Goal: Check status: Check status

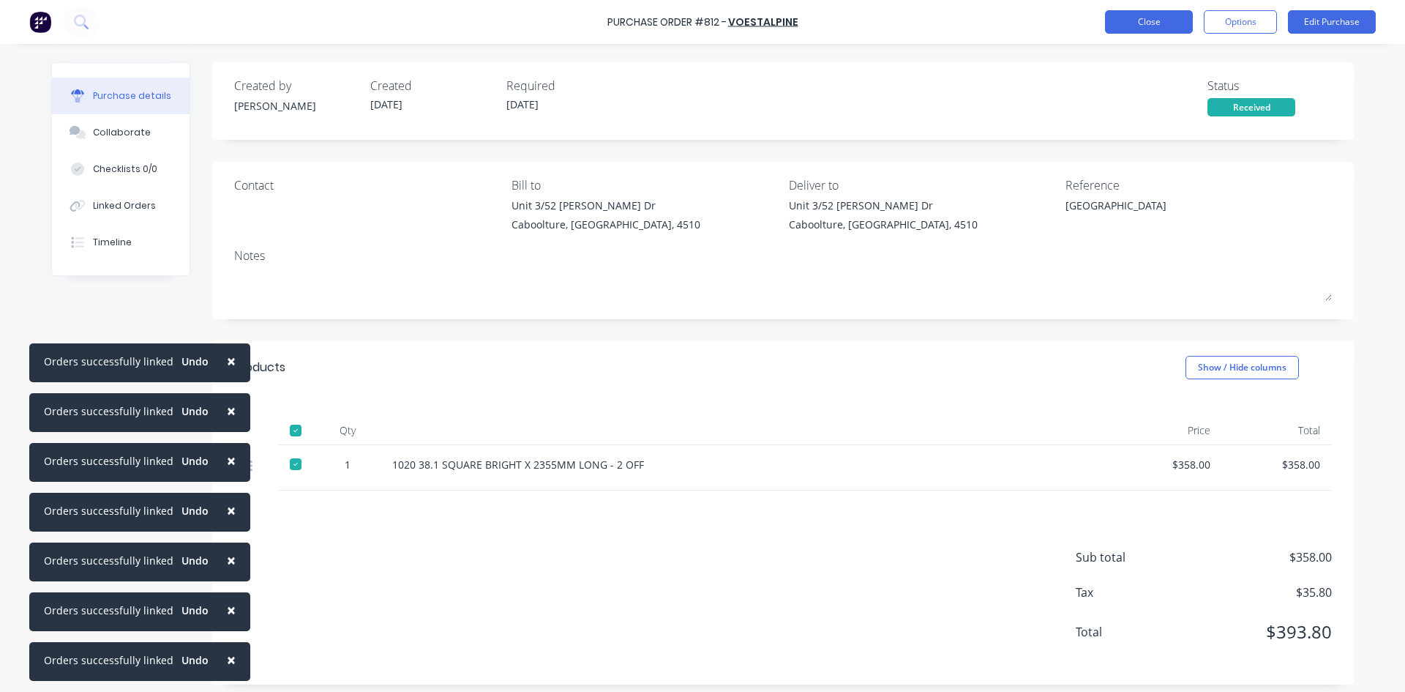
click at [1139, 20] on button "Close" at bounding box center [1149, 21] width 88 height 23
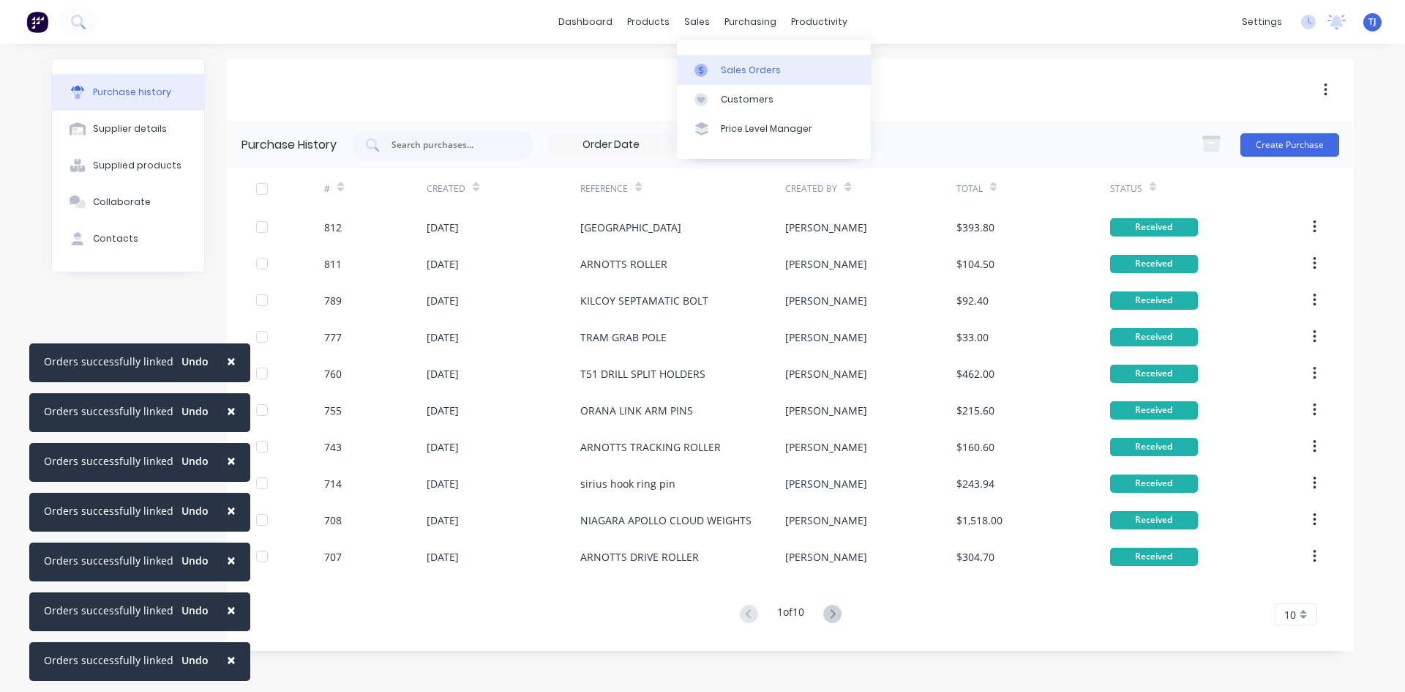
click at [746, 78] on link "Sales Orders" at bounding box center [774, 69] width 194 height 29
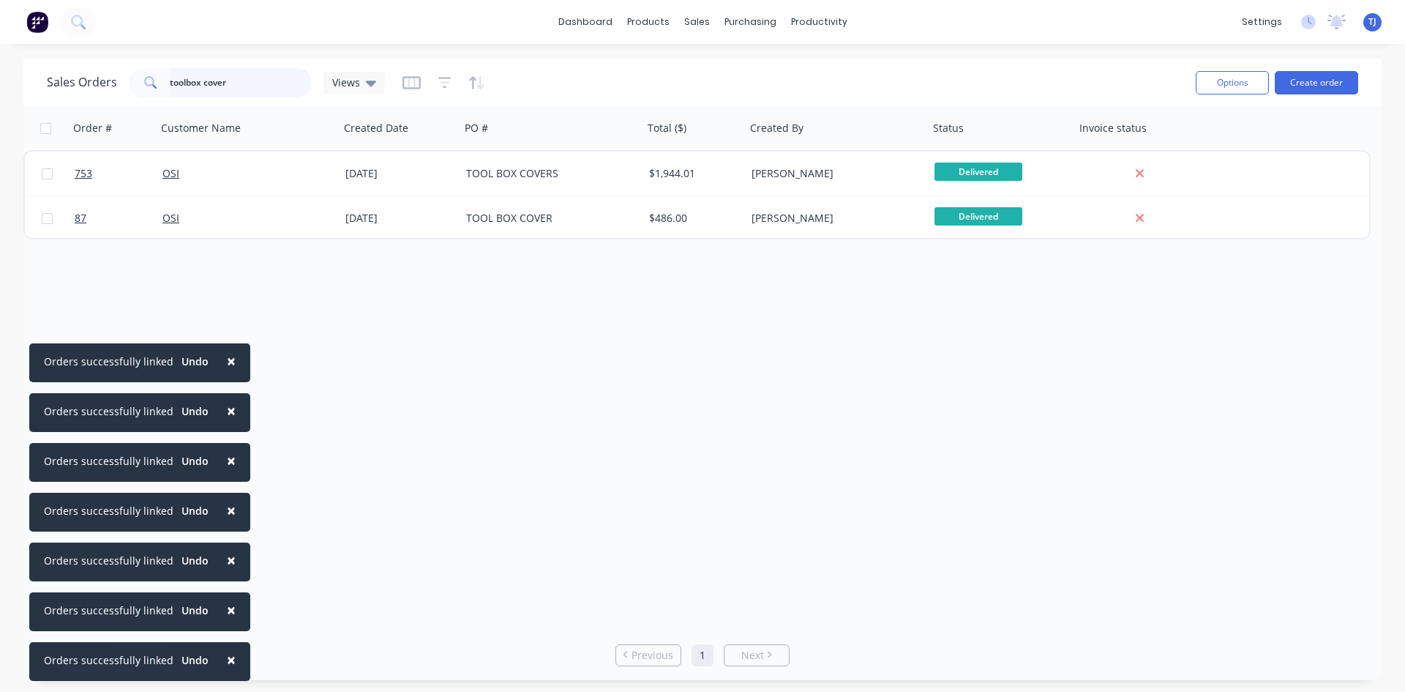
click at [181, 82] on input "toolbox cover" at bounding box center [241, 82] width 143 height 29
click at [181, 83] on input "toolbox cover" at bounding box center [241, 82] width 143 height 29
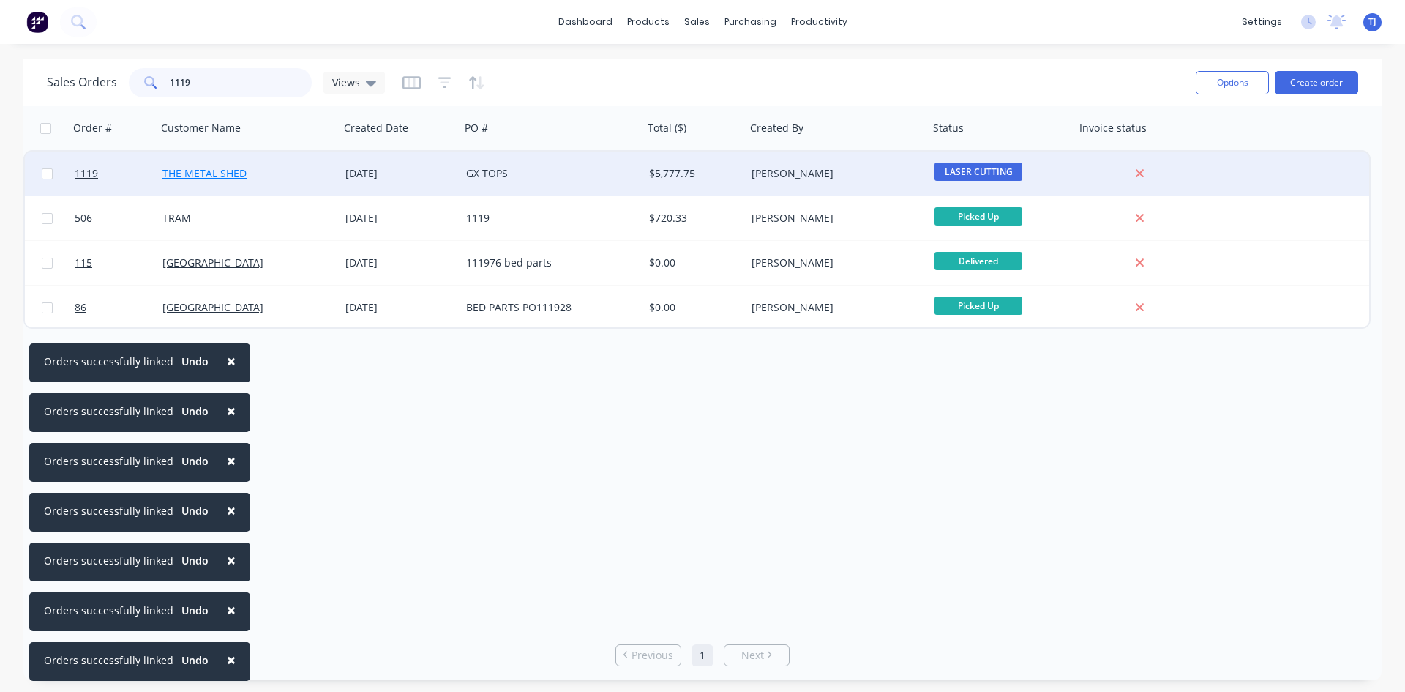
type input "1119"
click at [185, 168] on link "THE METAL SHED" at bounding box center [204, 173] width 84 height 14
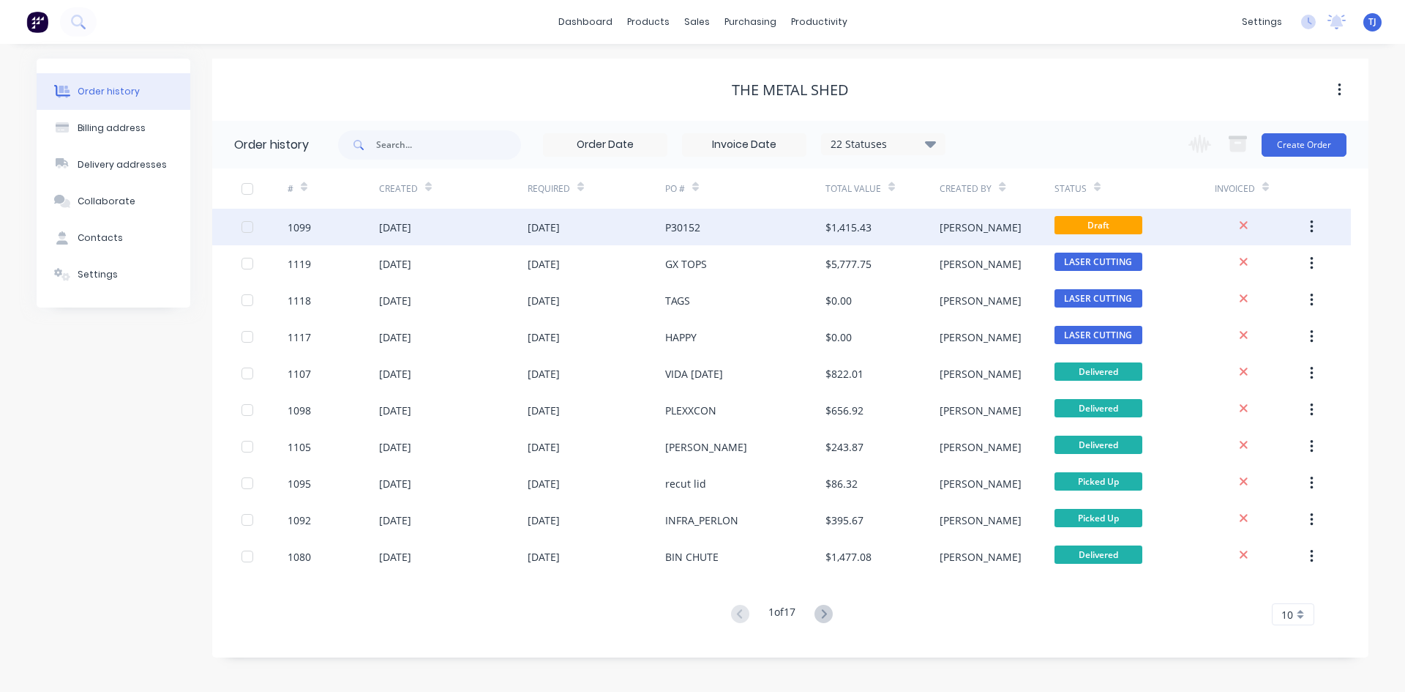
click at [553, 234] on div "[DATE]" at bounding box center [544, 227] width 32 height 15
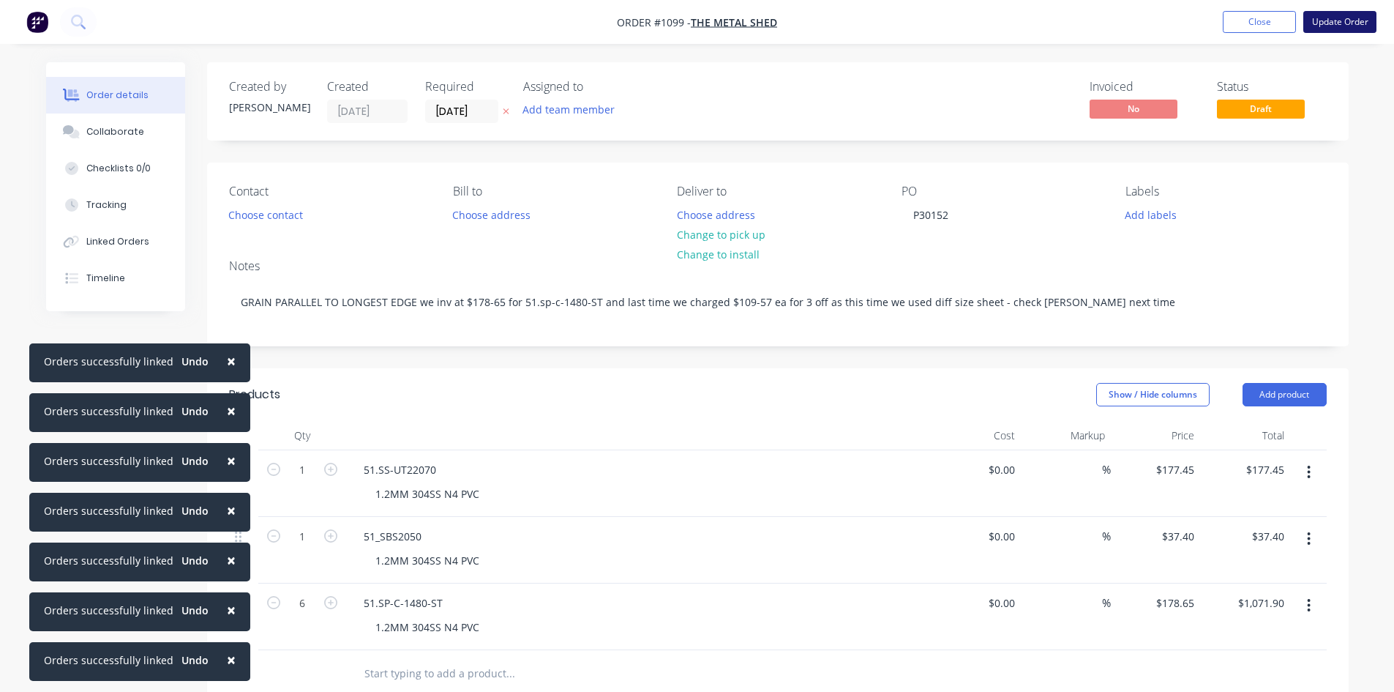
click at [1328, 27] on button "Update Order" at bounding box center [1339, 22] width 73 height 22
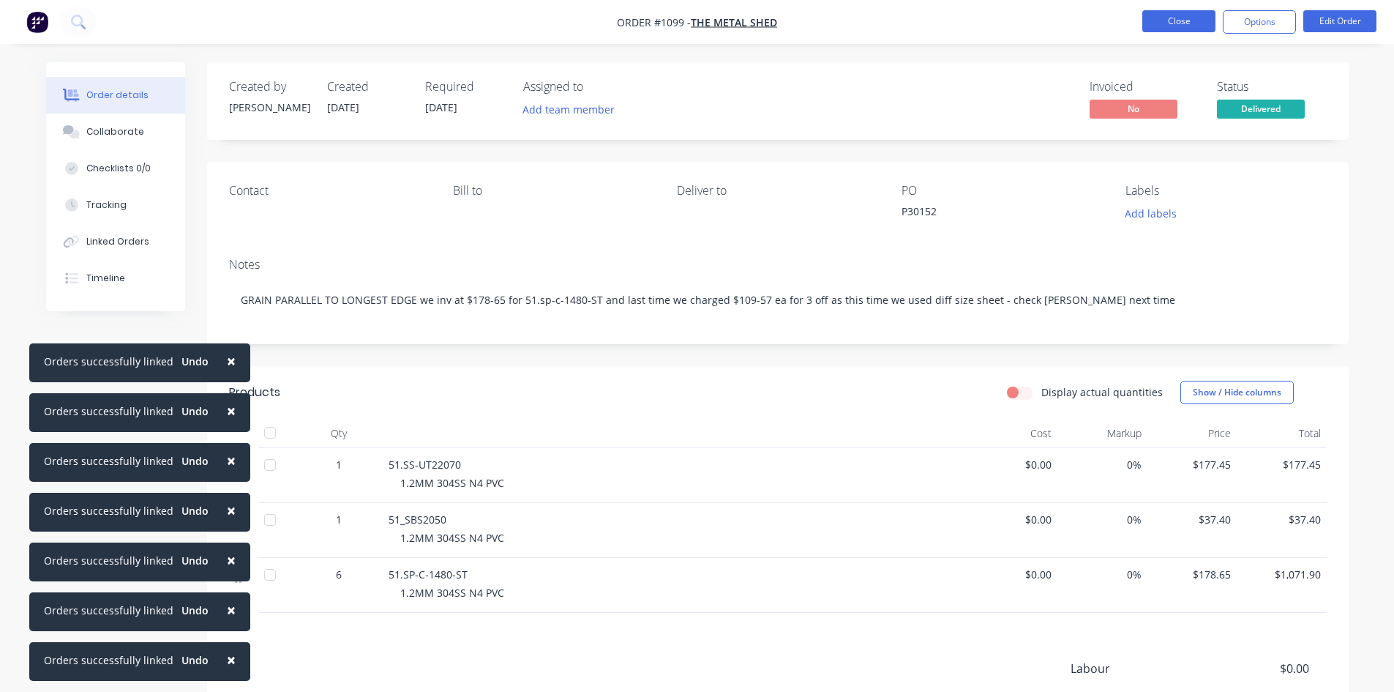
click at [1185, 30] on button "Close" at bounding box center [1178, 21] width 73 height 22
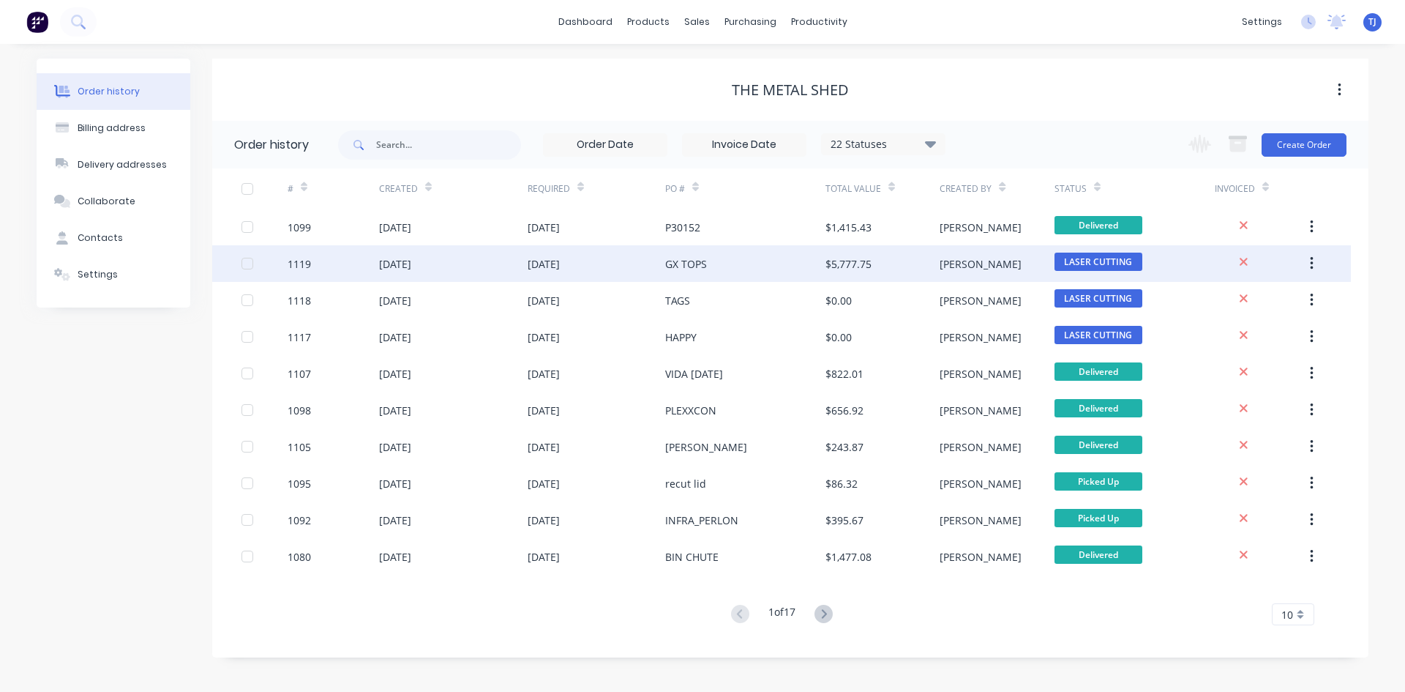
click at [411, 265] on div "[DATE]" at bounding box center [395, 263] width 32 height 15
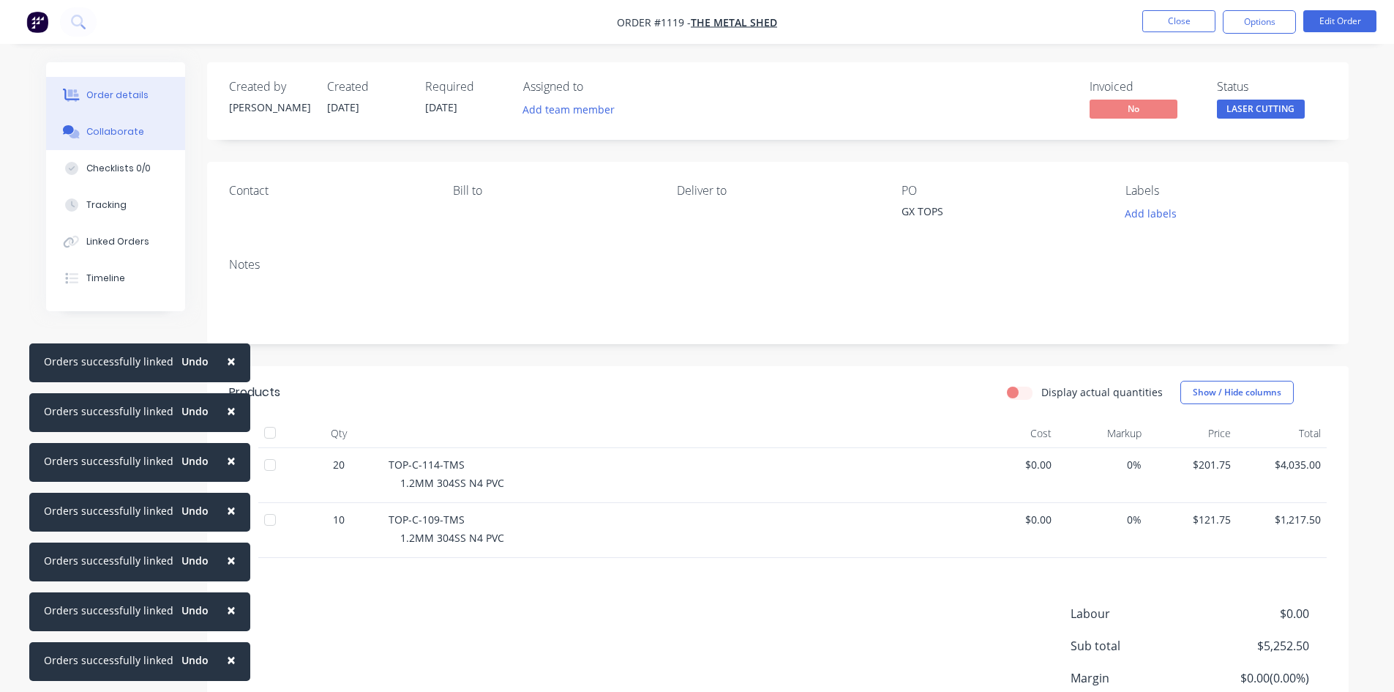
click at [96, 138] on button "Collaborate" at bounding box center [115, 131] width 139 height 37
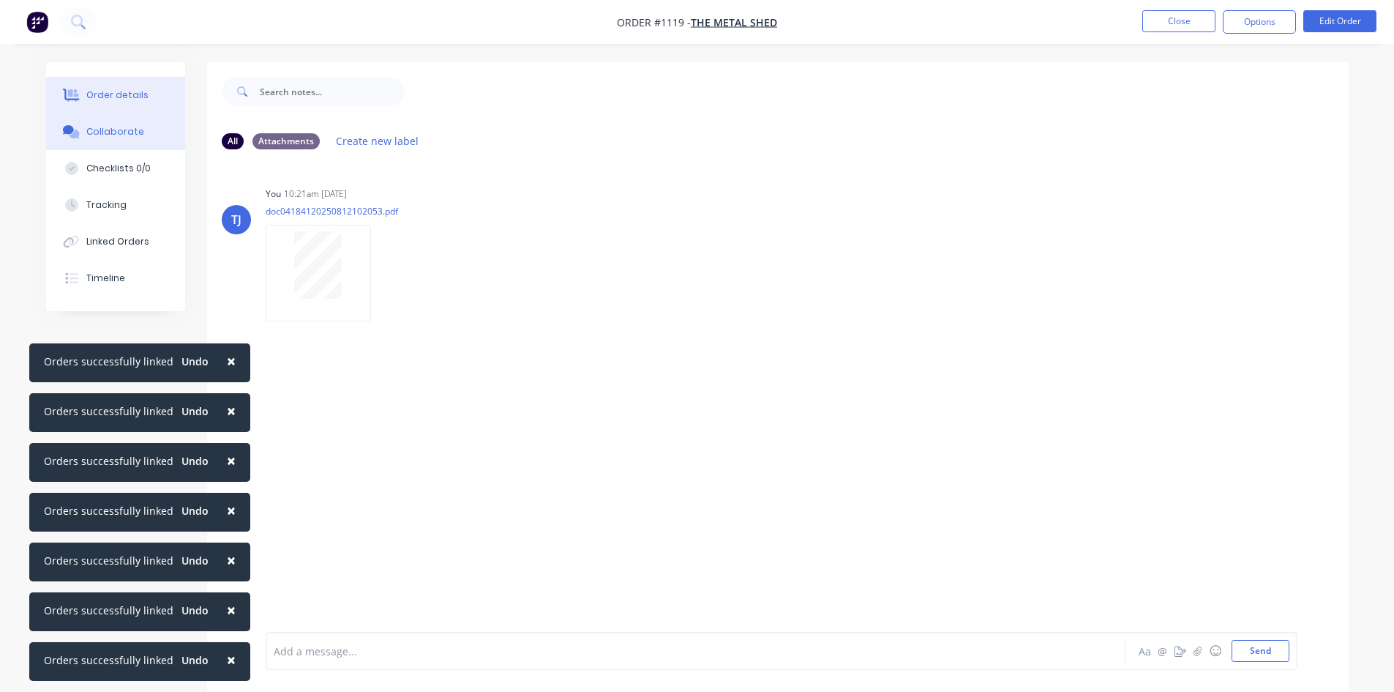
click at [132, 93] on div "Order details" at bounding box center [117, 95] width 62 height 13
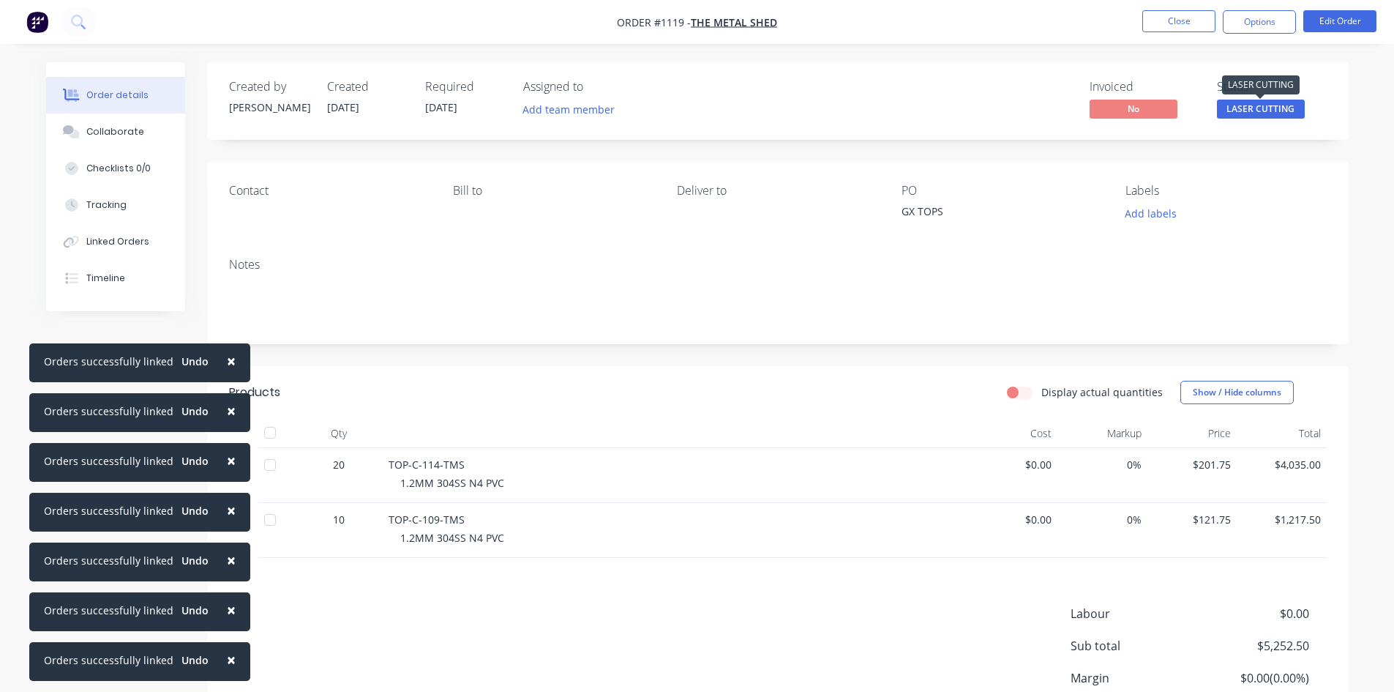
click at [1284, 106] on span "LASER CUTTING" at bounding box center [1261, 109] width 88 height 18
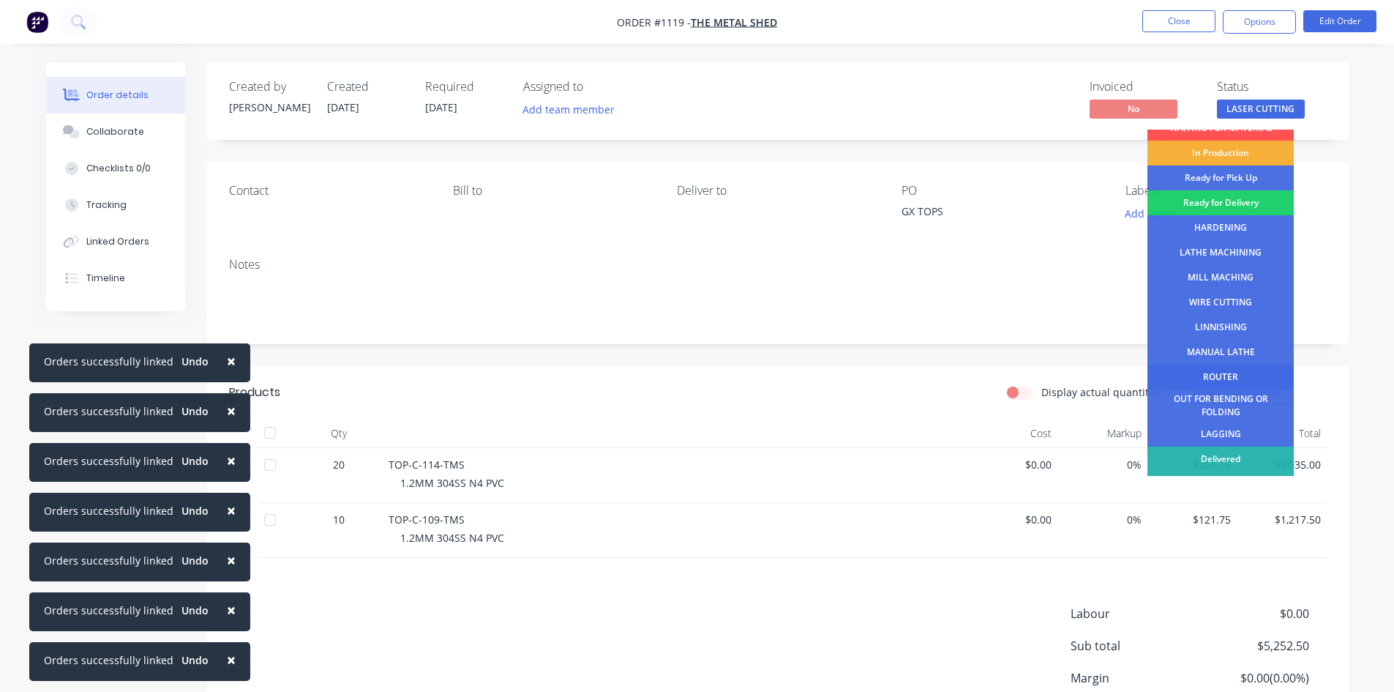
scroll to position [59, 0]
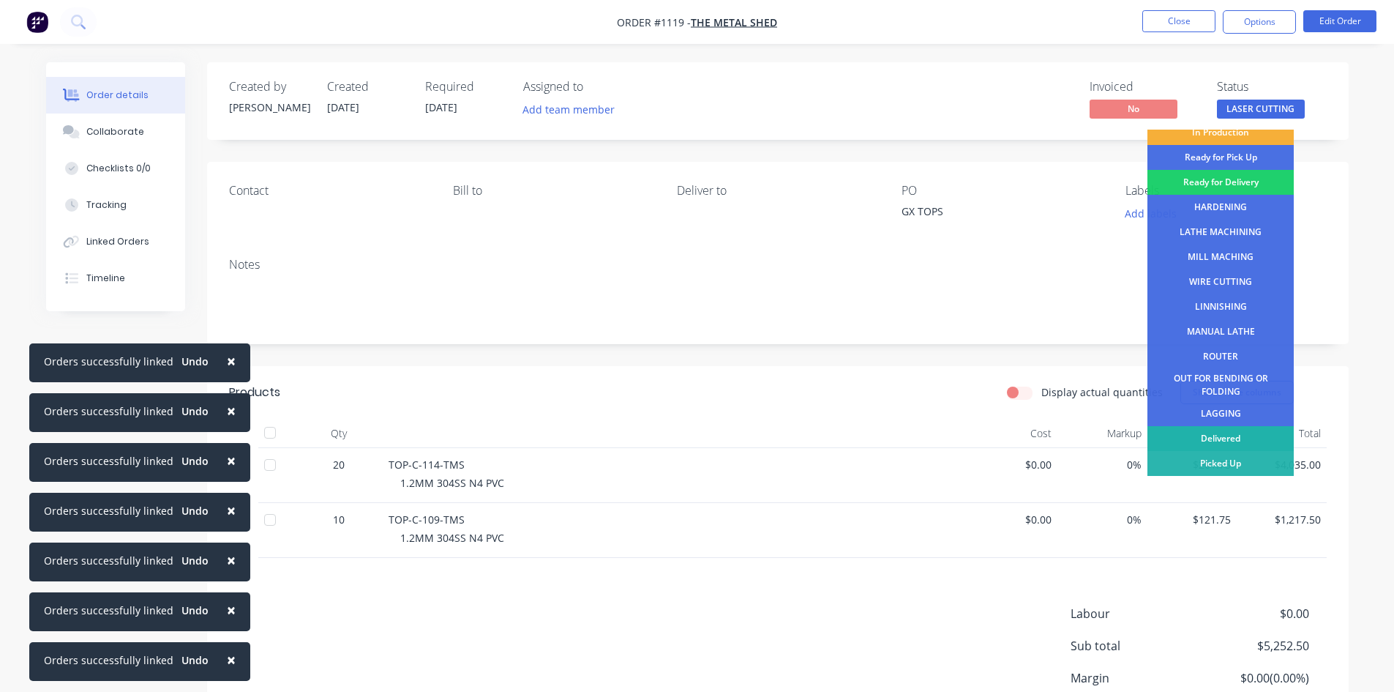
click at [1211, 439] on div "Delivered" at bounding box center [1221, 438] width 146 height 25
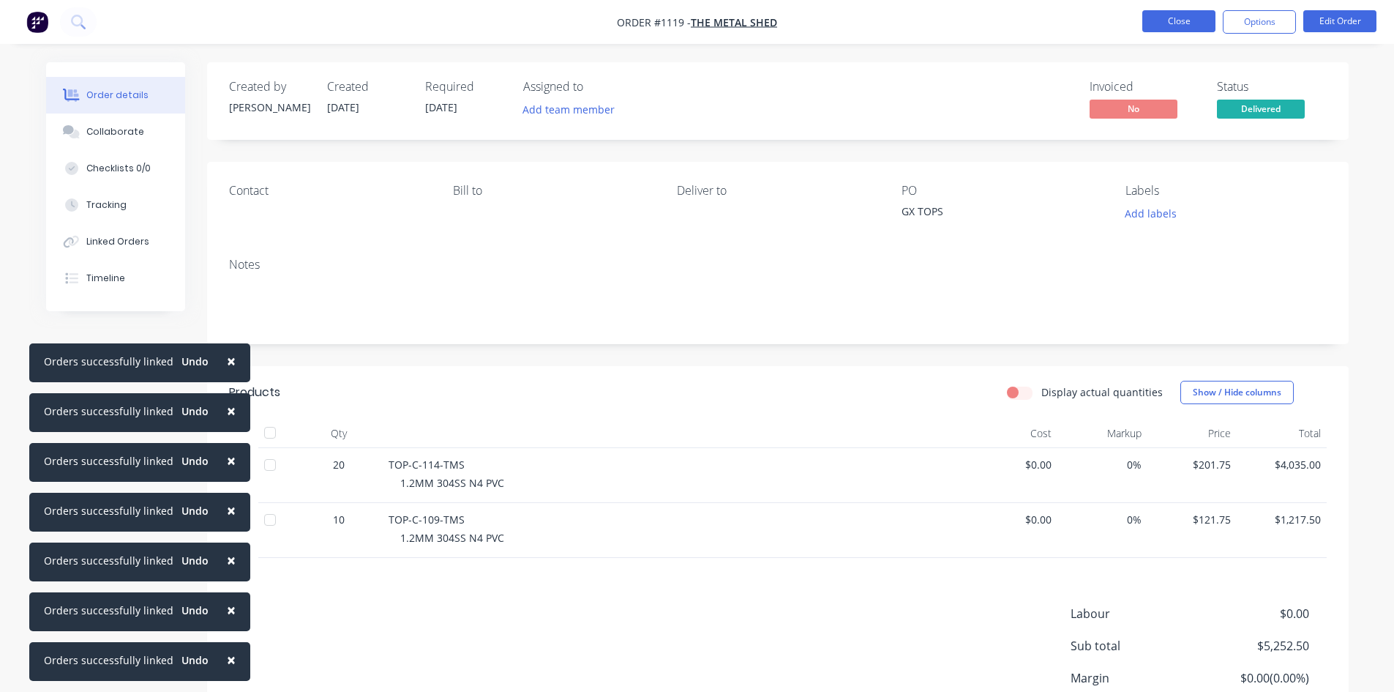
click at [1180, 26] on button "Close" at bounding box center [1178, 21] width 73 height 22
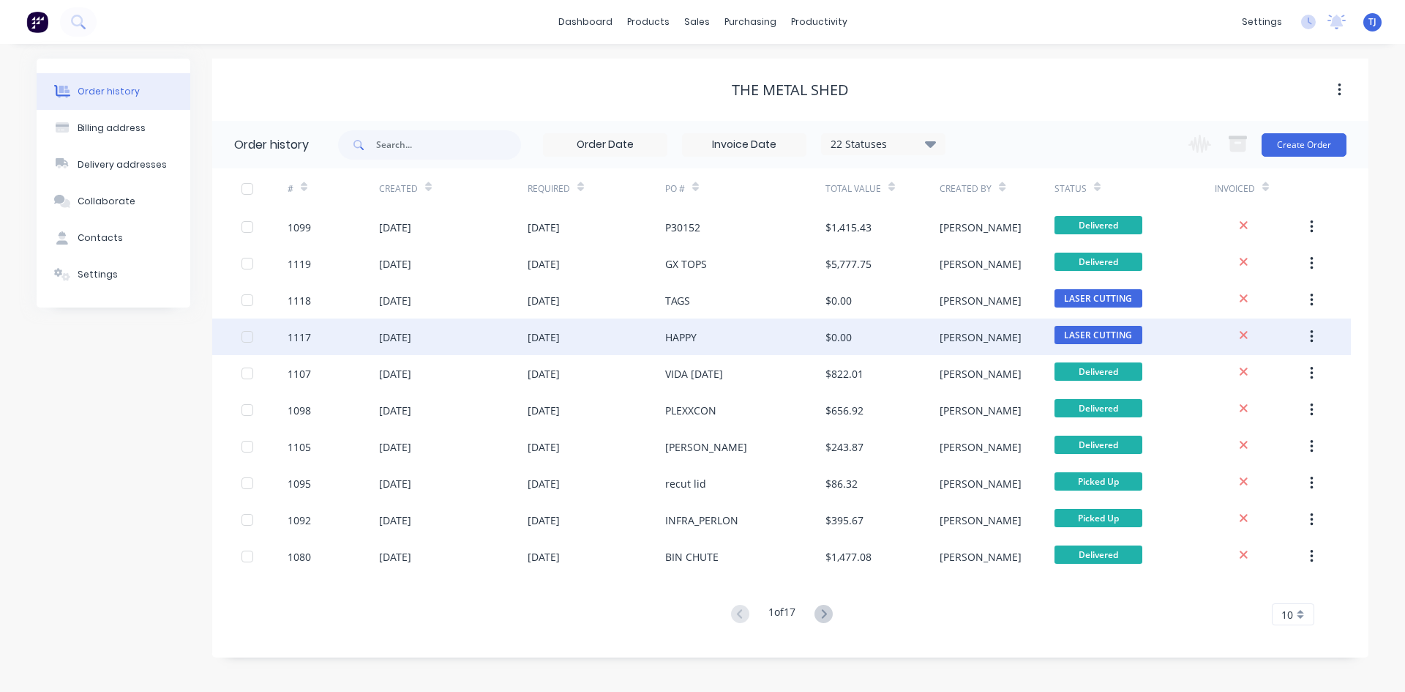
click at [299, 340] on div "1117" at bounding box center [299, 336] width 23 height 15
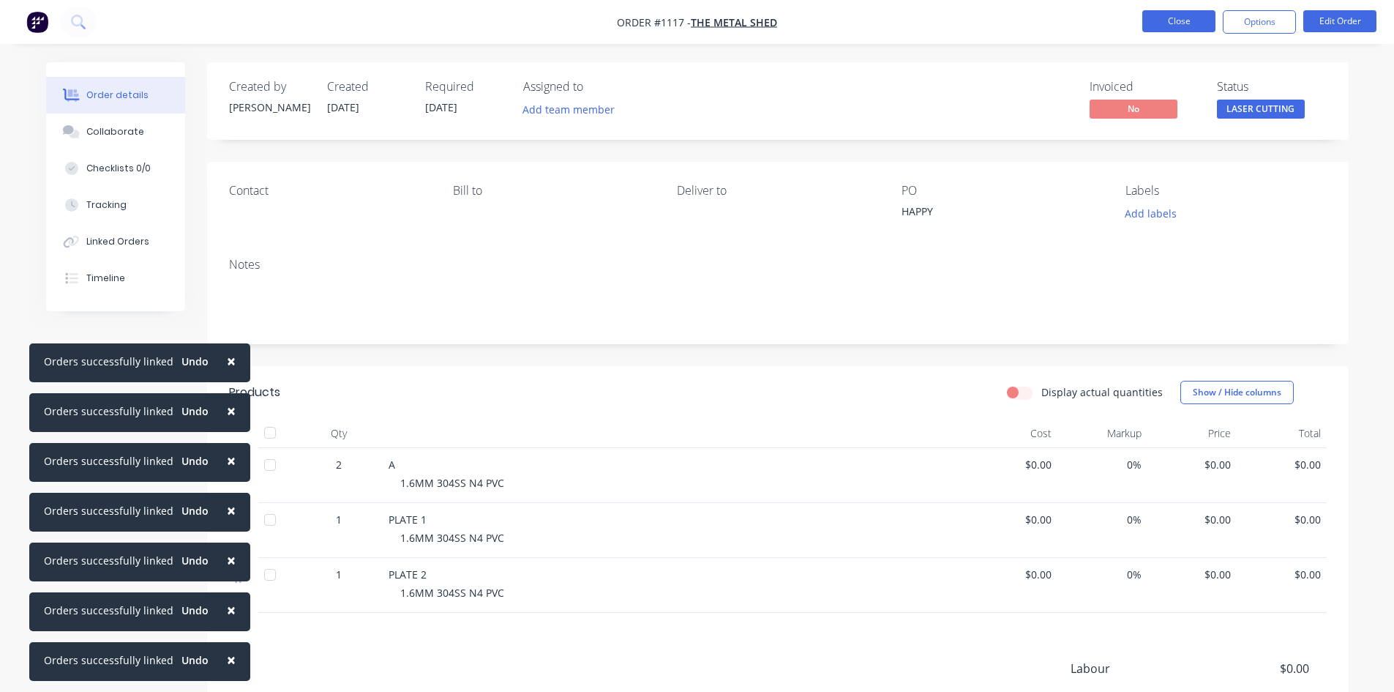
click at [1178, 20] on button "Close" at bounding box center [1178, 21] width 73 height 22
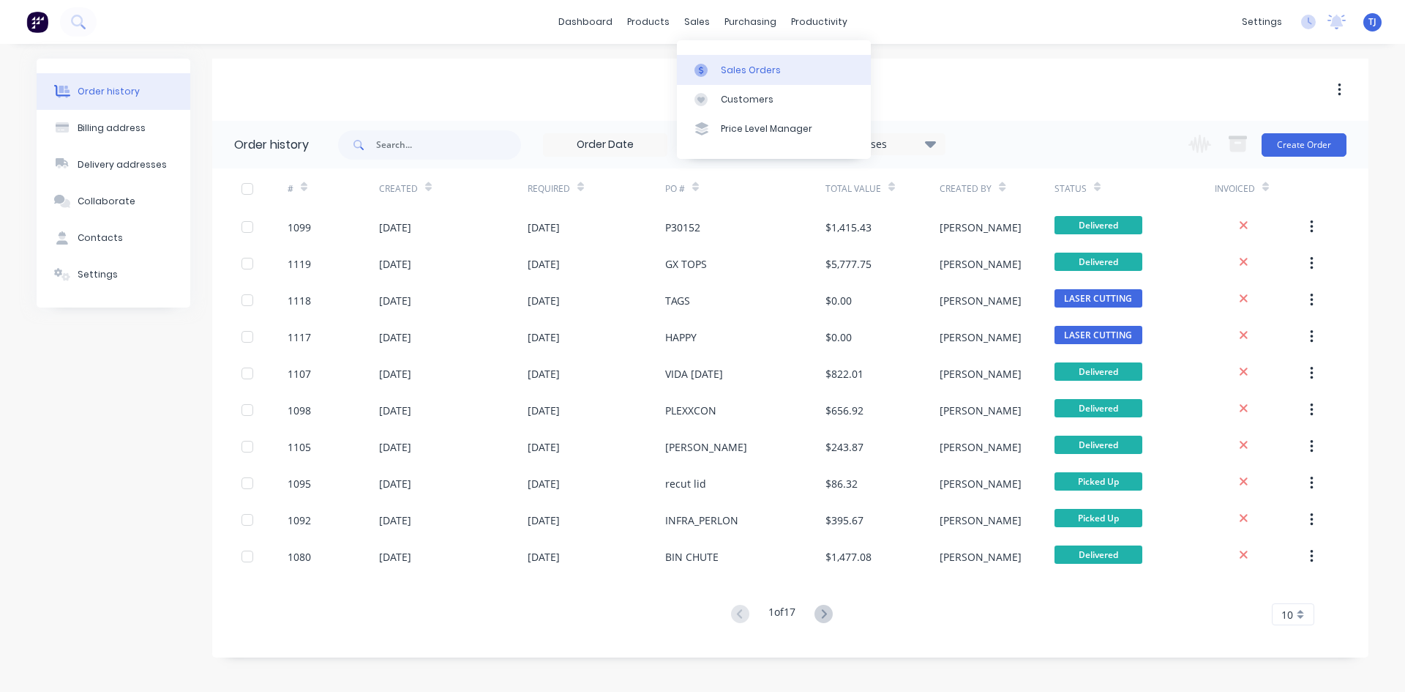
click at [717, 66] on link "Sales Orders" at bounding box center [774, 69] width 194 height 29
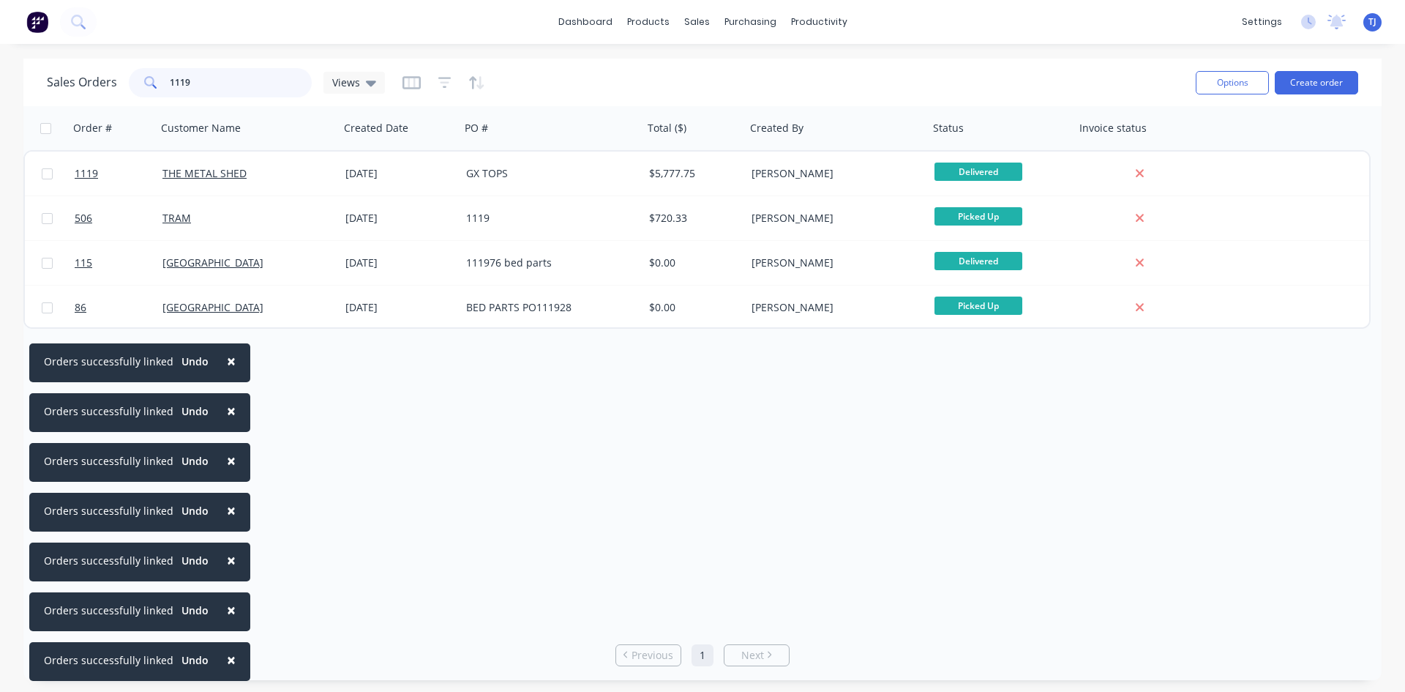
click at [221, 84] on input "1119" at bounding box center [241, 82] width 143 height 29
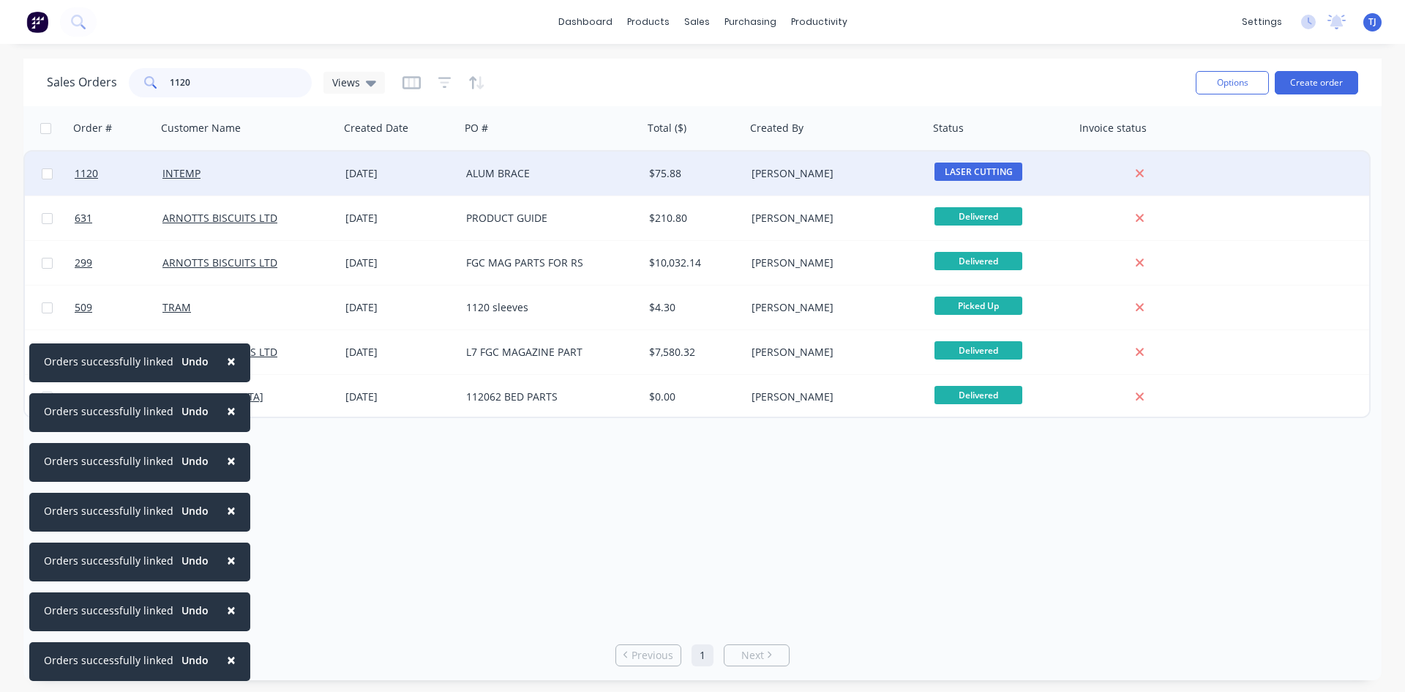
type input "1120"
click at [228, 173] on div "INTEMP" at bounding box center [243, 173] width 162 height 15
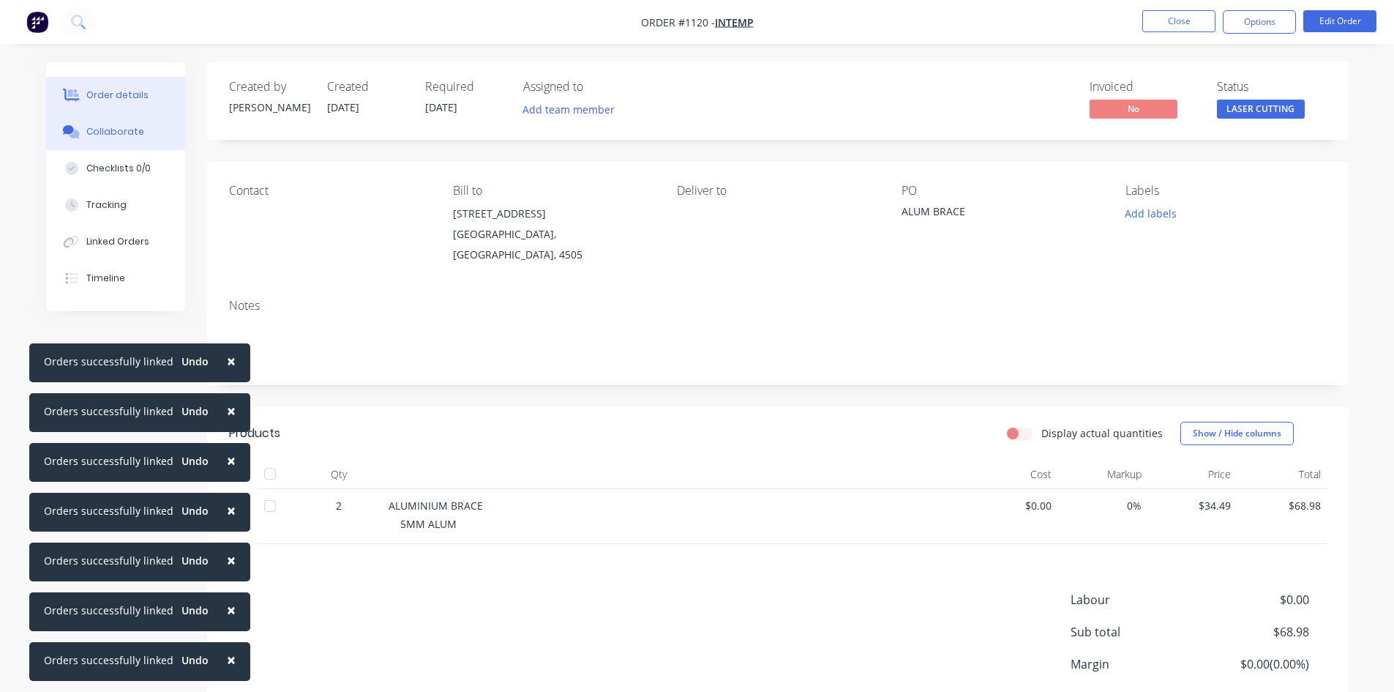
click at [105, 135] on div "Collaborate" at bounding box center [115, 131] width 58 height 13
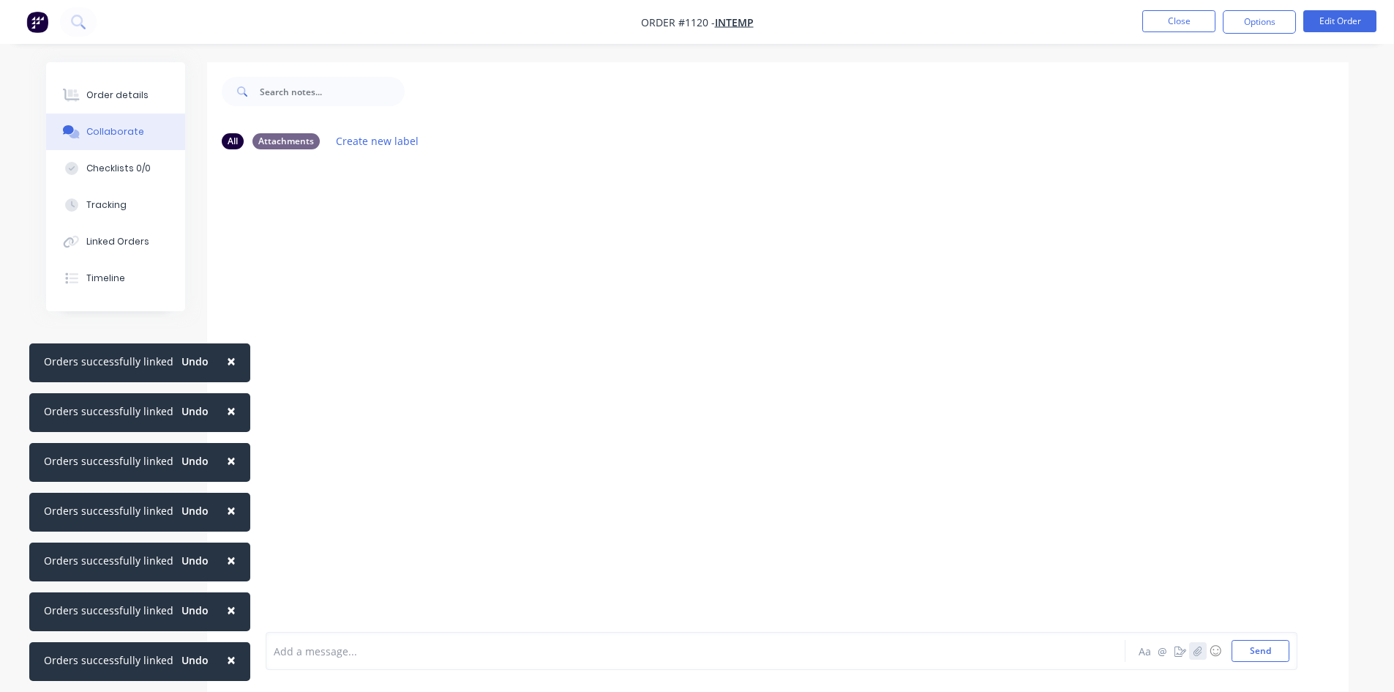
click at [1201, 650] on icon "button" at bounding box center [1197, 650] width 9 height 10
click at [1261, 654] on button "Send" at bounding box center [1261, 651] width 58 height 22
click at [137, 95] on div "Order details" at bounding box center [117, 95] width 62 height 13
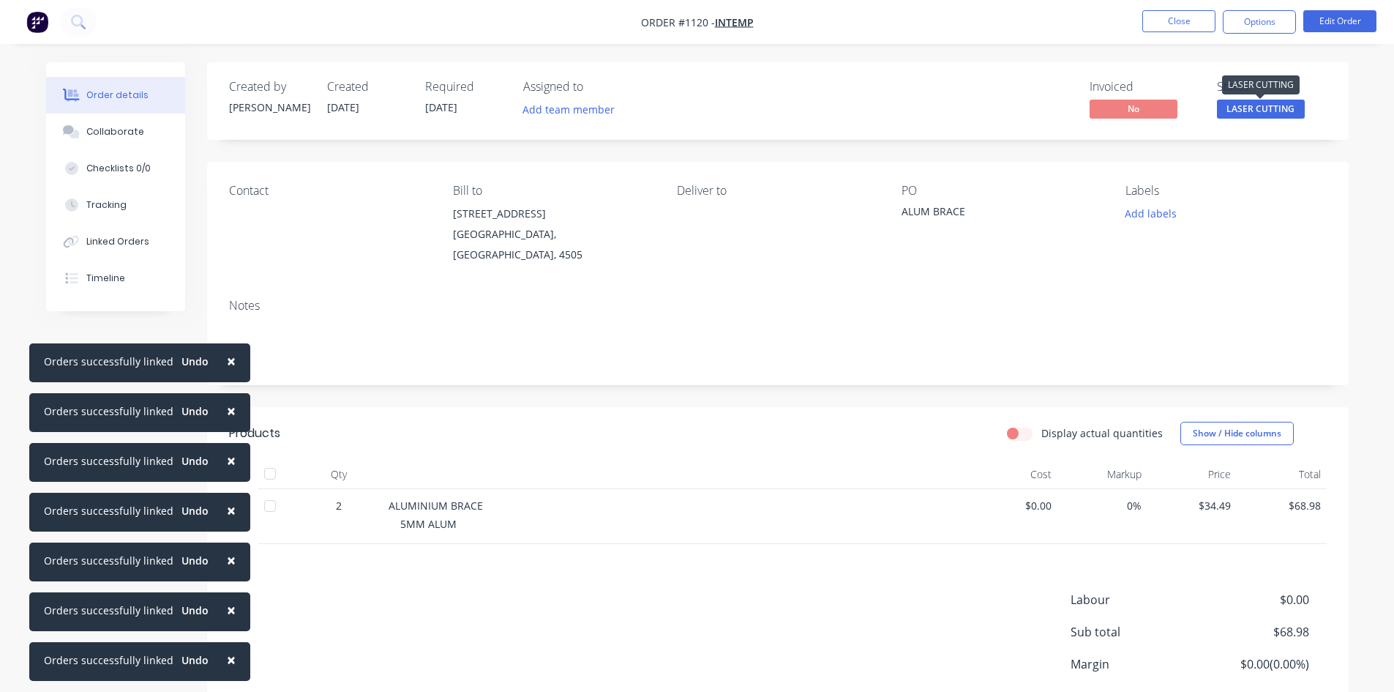
click at [1244, 111] on span "LASER CUTTING" at bounding box center [1261, 109] width 88 height 18
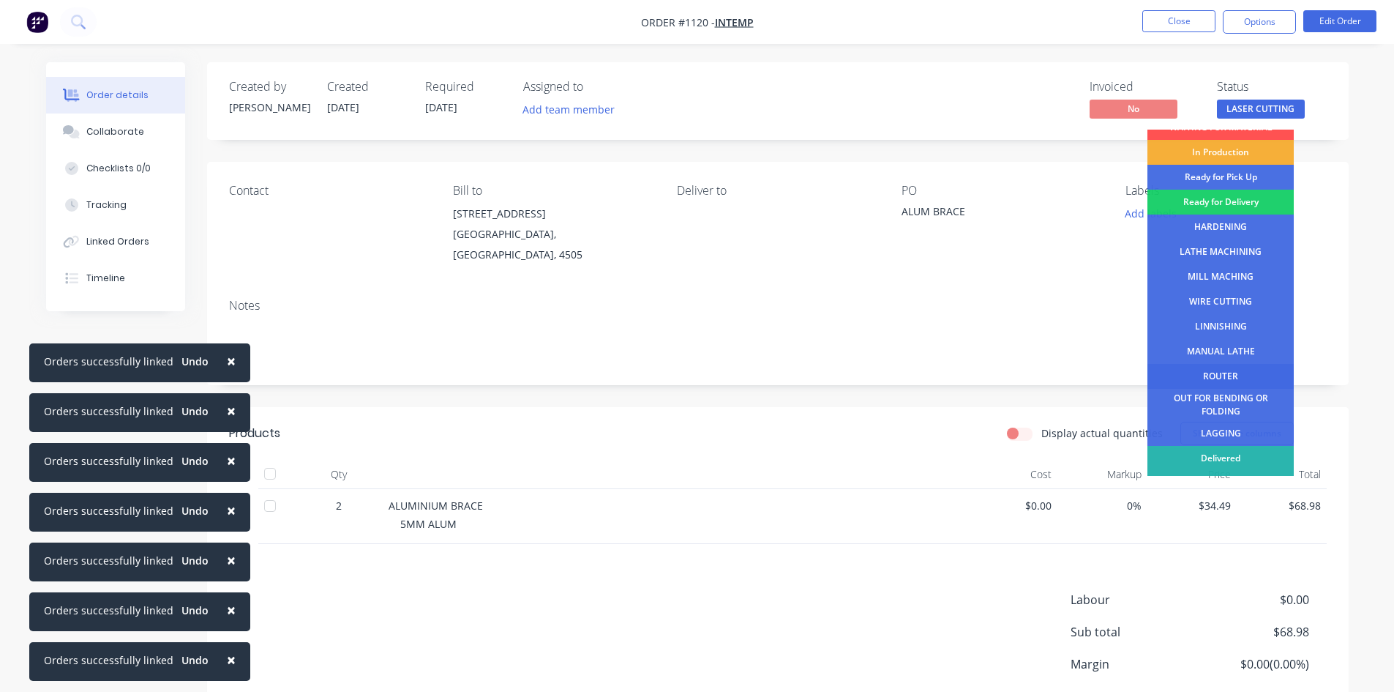
scroll to position [59, 0]
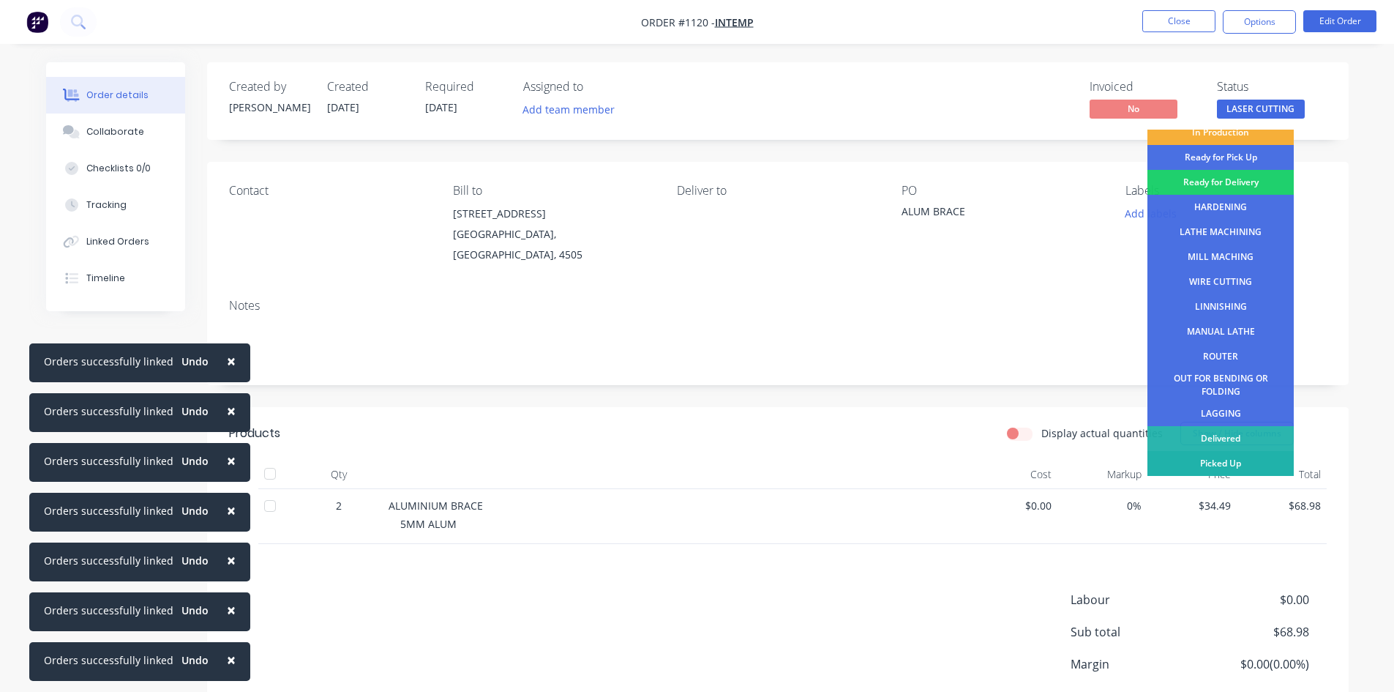
click at [1224, 460] on div "Picked Up" at bounding box center [1221, 463] width 146 height 25
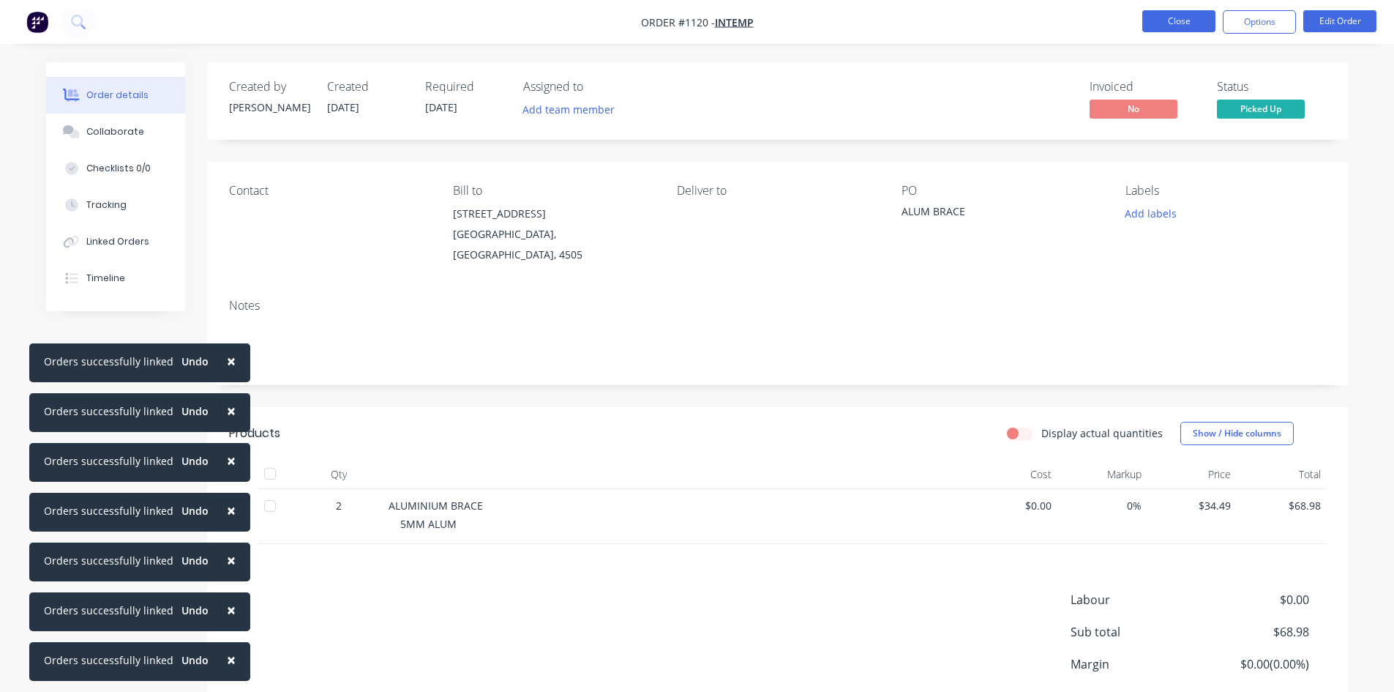
click at [1166, 26] on button "Close" at bounding box center [1178, 21] width 73 height 22
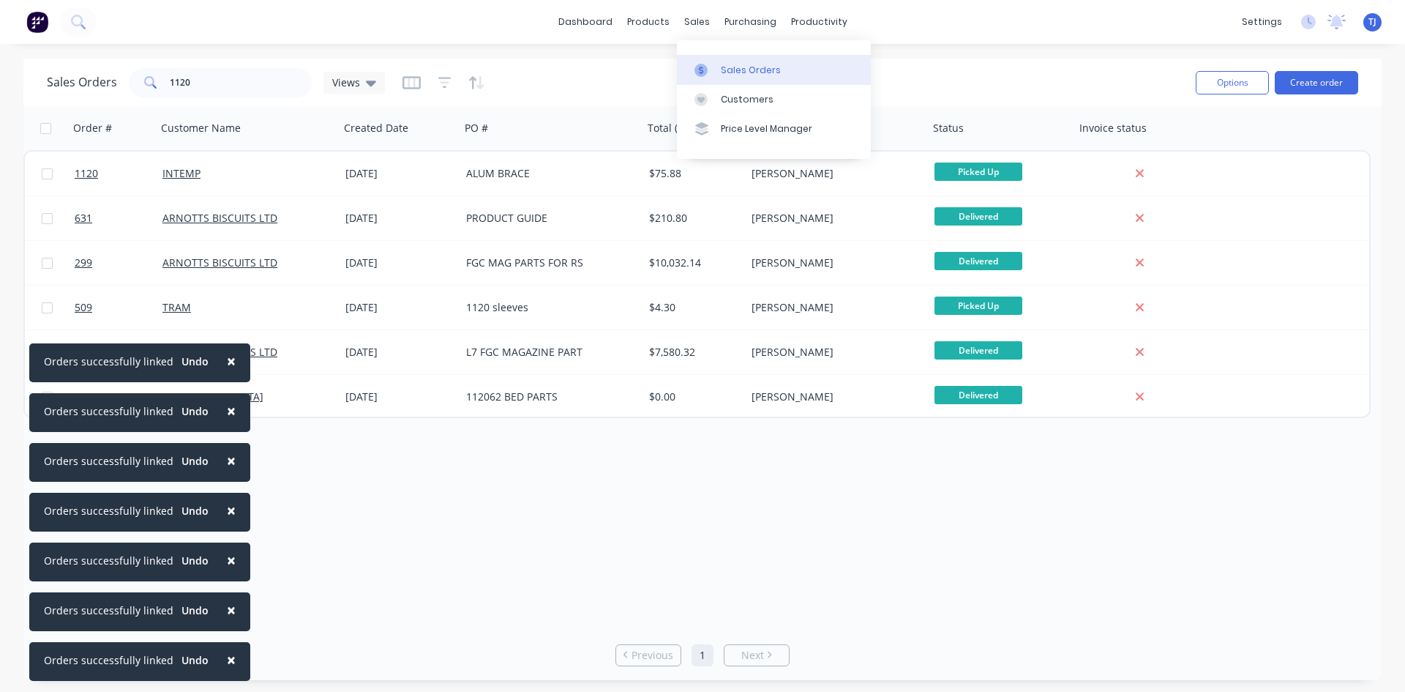
click at [730, 71] on div "Sales Orders" at bounding box center [751, 70] width 60 height 13
click at [228, 95] on input "1120" at bounding box center [241, 82] width 143 height 29
click at [228, 94] on input "1120" at bounding box center [241, 82] width 143 height 29
click at [230, 91] on input "1120" at bounding box center [241, 82] width 143 height 29
click at [195, 83] on input "1120" at bounding box center [241, 82] width 143 height 29
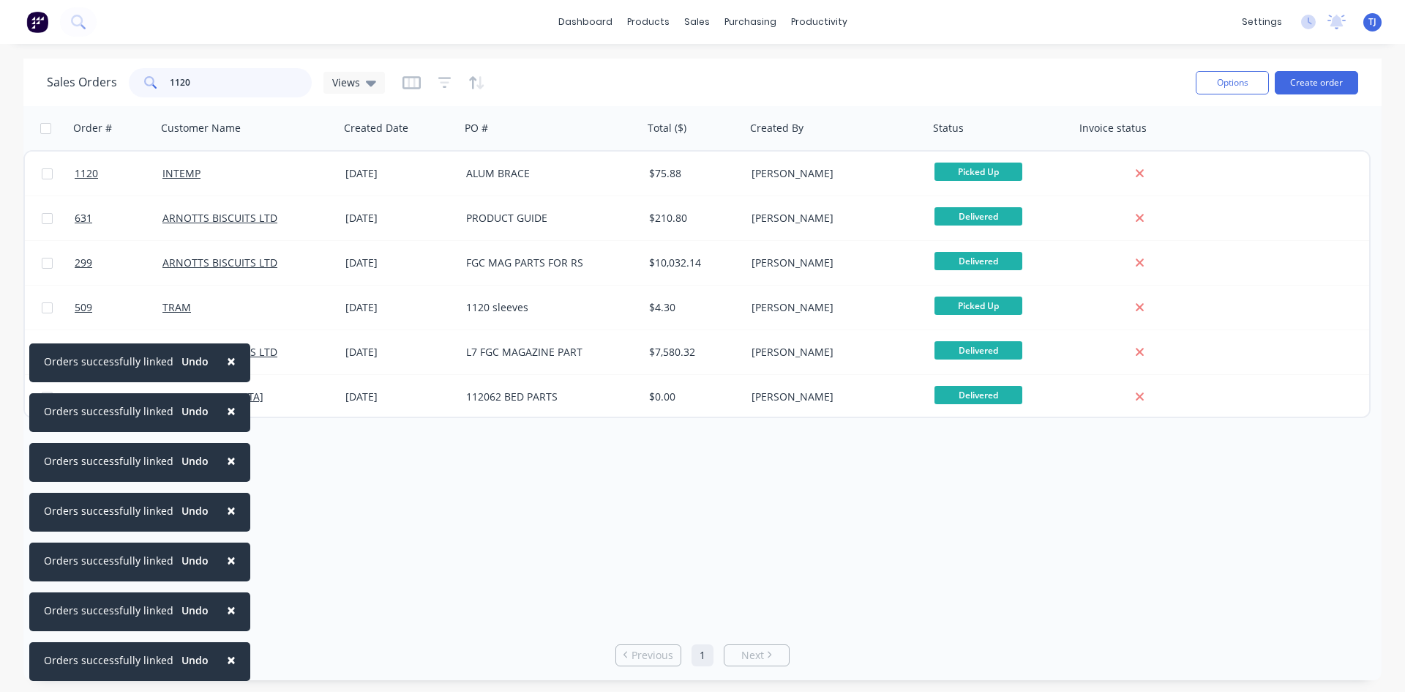
click at [195, 83] on input "1120" at bounding box center [241, 82] width 143 height 29
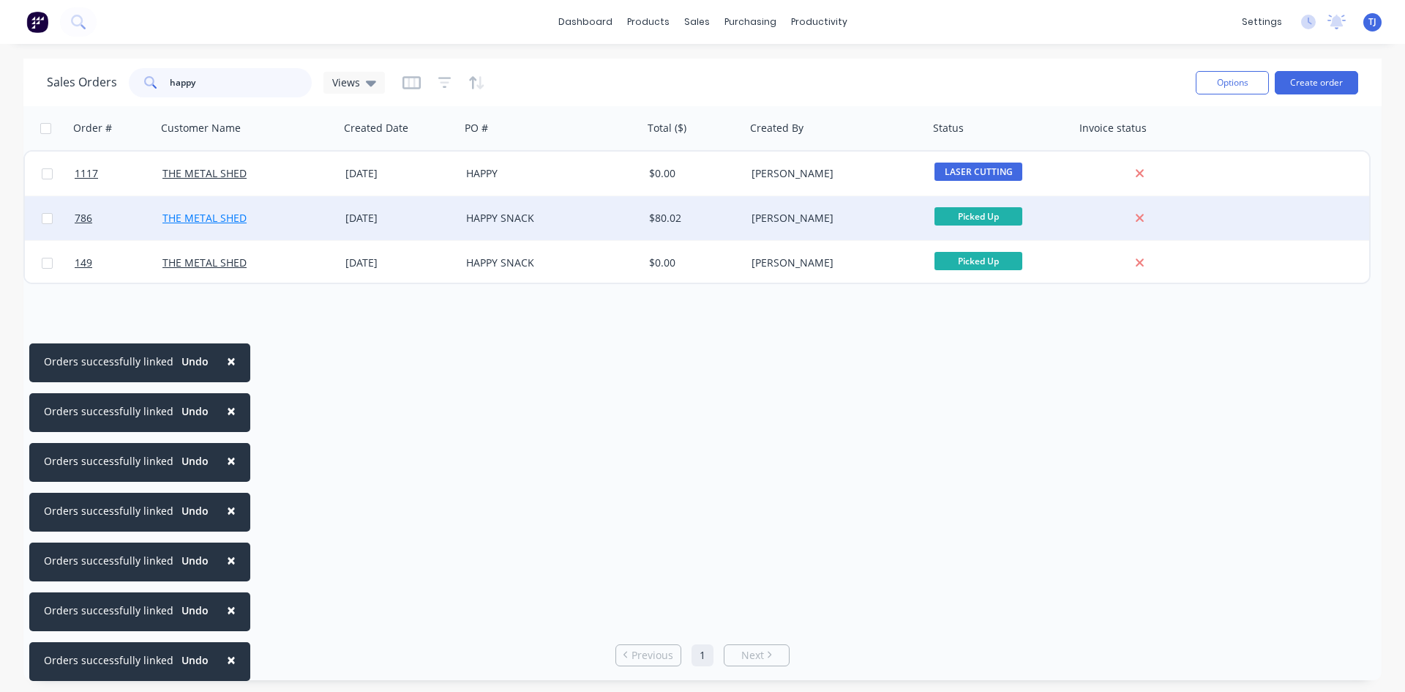
type input "happy"
click at [231, 218] on link "THE METAL SHED" at bounding box center [204, 218] width 84 height 14
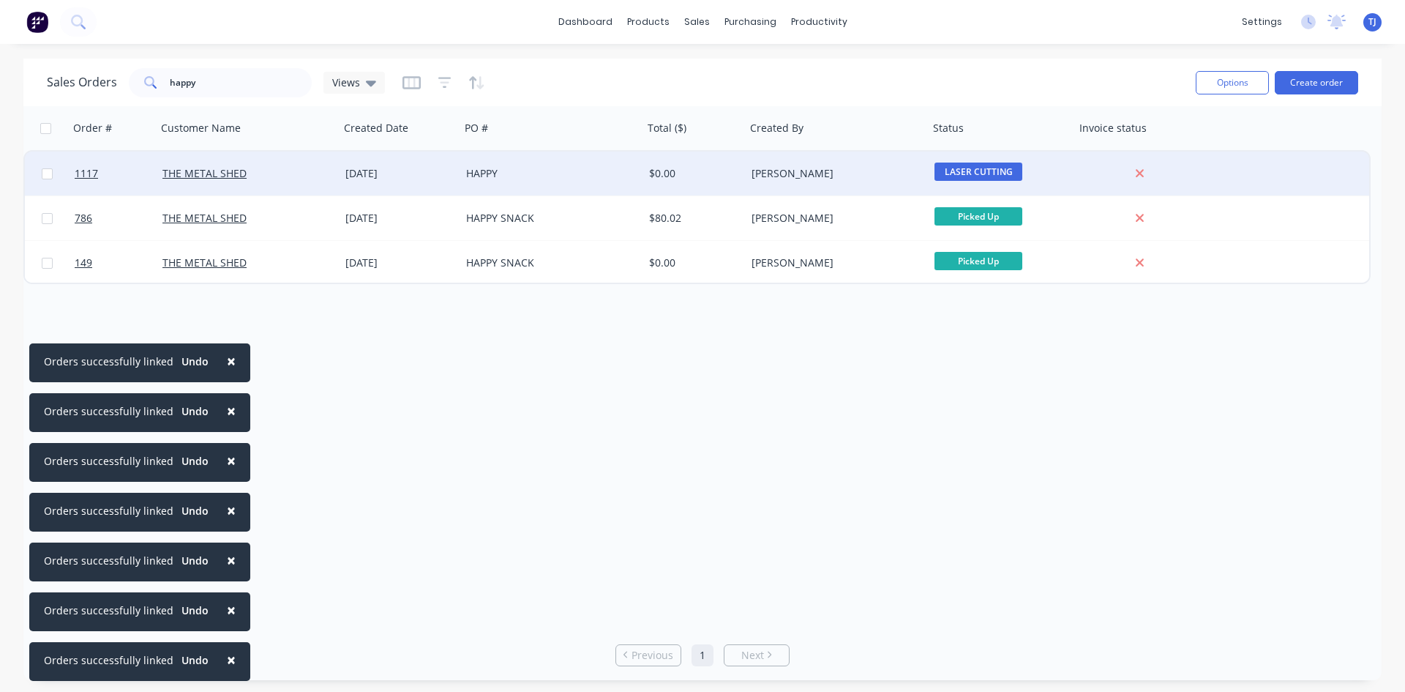
click at [496, 175] on div "HAPPY" at bounding box center [547, 173] width 162 height 15
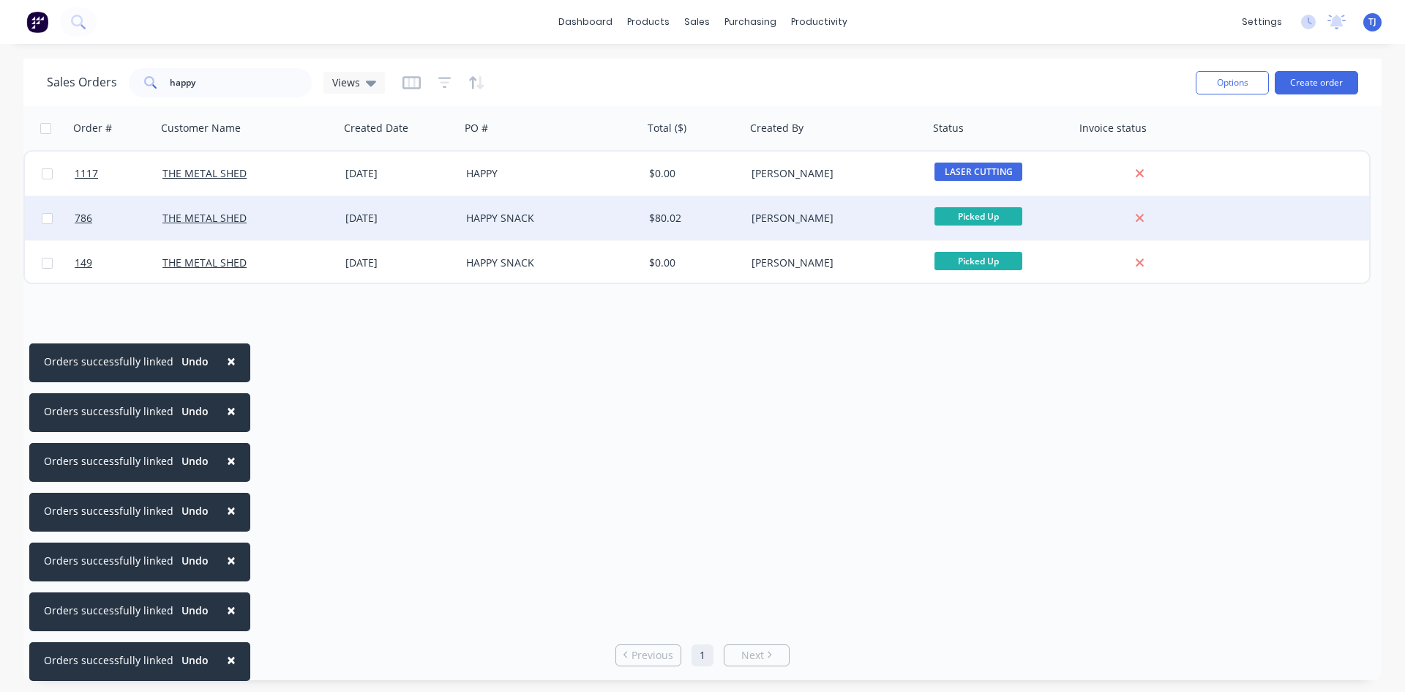
click at [479, 217] on div "HAPPY SNACK" at bounding box center [547, 218] width 162 height 15
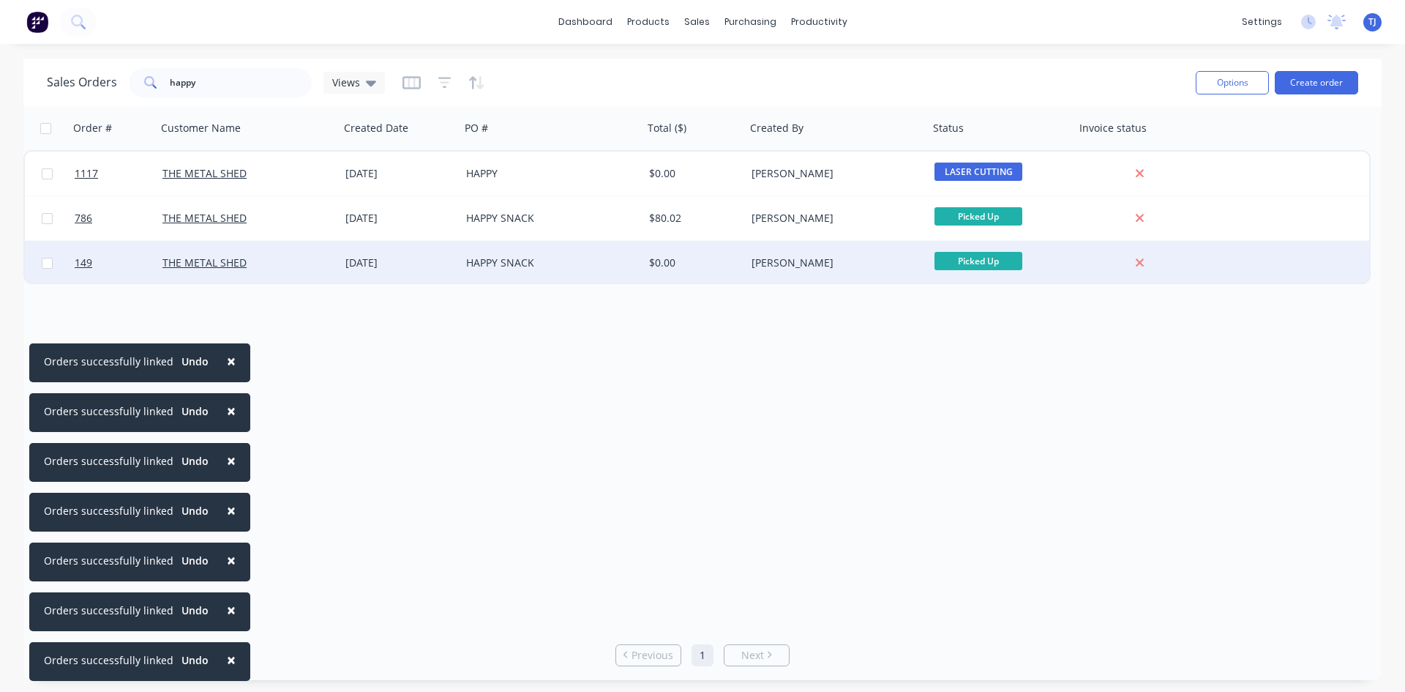
click at [526, 266] on div "HAPPY SNACK" at bounding box center [547, 262] width 162 height 15
